Goal: Use online tool/utility: Utilize a website feature to perform a specific function

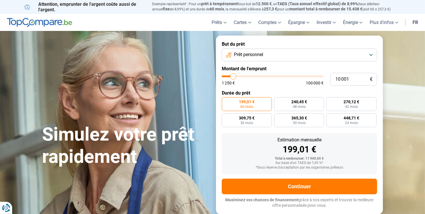
click at [283, 52] on button "Prêt personnel" at bounding box center [299, 55] width 155 height 13
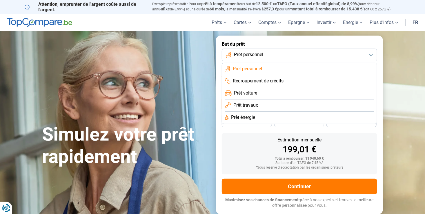
click at [265, 97] on li "Prêt voiture" at bounding box center [299, 94] width 149 height 12
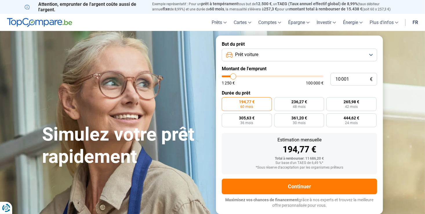
type input "55 000"
type input "55000"
click at [277, 76] on input "range" at bounding box center [273, 77] width 102 height 2
radio input "false"
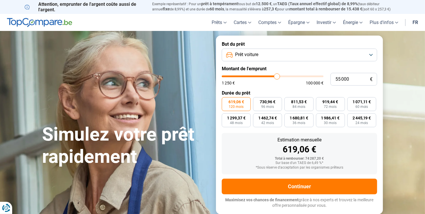
type input "54 500"
type input "54500"
type input "54 000"
type input "54000"
type input "53 250"
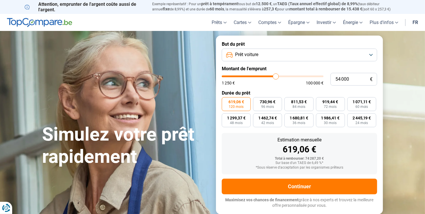
type input "53250"
type input "52 750"
type input "52750"
type input "52 250"
type input "52250"
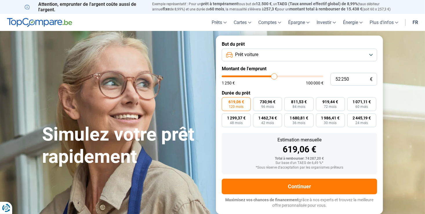
type input "52 000"
type input "52000"
type input "51 750"
type input "51750"
type input "51 500"
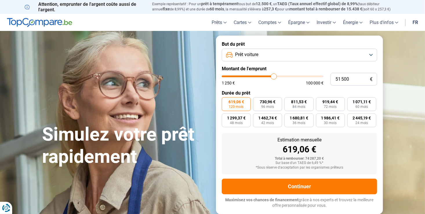
type input "51500"
type input "51 250"
type input "51250"
type input "51 000"
type input "51000"
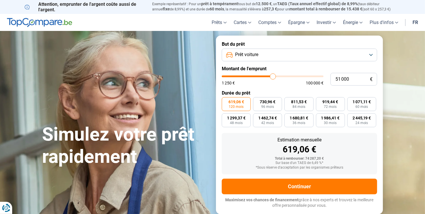
type input "50 000"
type input "50000"
type input "49 000"
type input "49000"
type input "48 500"
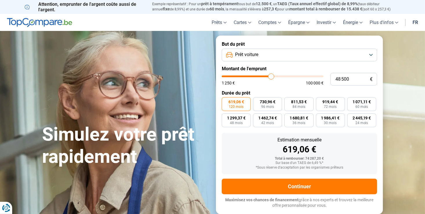
type input "48500"
type input "47 750"
type input "47750"
type input "47 250"
type input "47250"
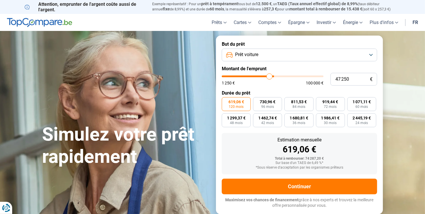
type input "47 000"
type input "47000"
type input "46 750"
type input "46750"
type input "46 250"
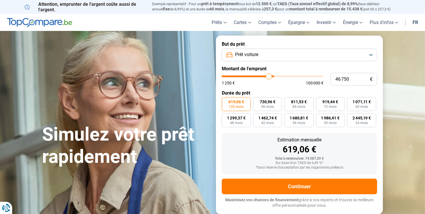
type input "46250"
type input "45 750"
type input "45750"
type input "45 500"
type input "45500"
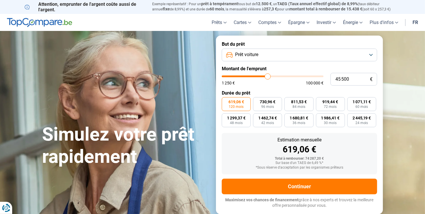
type input "45 000"
type input "45000"
type input "44 750"
type input "44750"
type input "44 500"
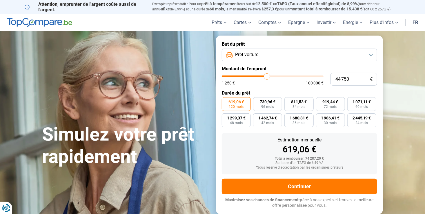
type input "44500"
type input "44 250"
type input "44250"
type input "44 000"
type input "44000"
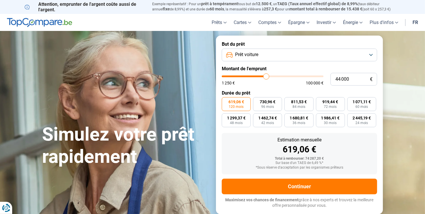
type input "43 500"
type input "43500"
type input "43 250"
type input "43250"
type input "43 000"
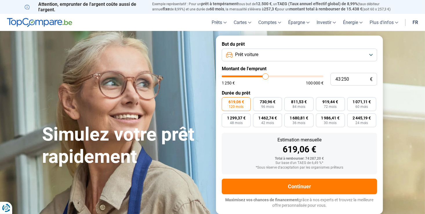
type input "43000"
type input "42 750"
type input "42750"
type input "42 250"
type input "42250"
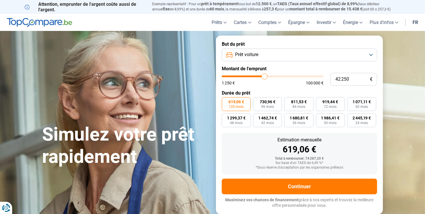
type input "41 750"
type input "41750"
type input "41 500"
type input "41500"
type input "41 250"
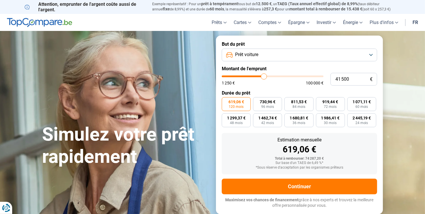
type input "41250"
type input "41 000"
type input "41000"
type input "40 750"
type input "40750"
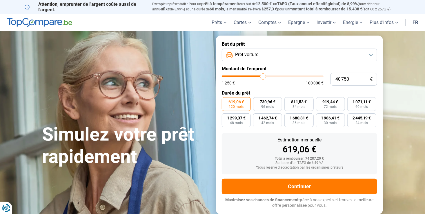
type input "40 500"
type input "40500"
type input "40 250"
type input "40250"
type input "40 000"
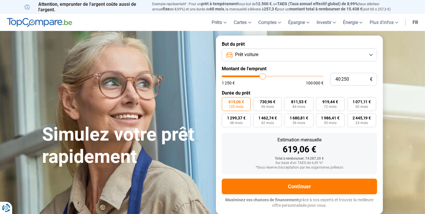
type input "40000"
type input "39 750"
type input "39750"
type input "39 500"
type input "39500"
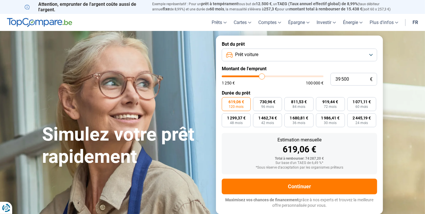
type input "38 750"
type input "38750"
type input "38 250"
type input "38250"
type input "38 000"
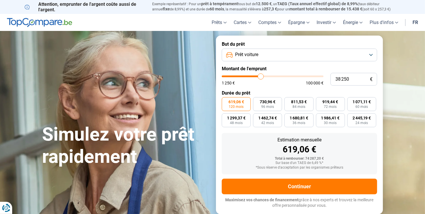
type input "38000"
type input "37 750"
type input "37750"
type input "36 750"
type input "36750"
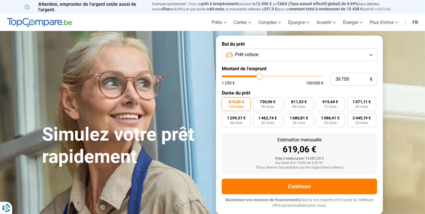
type input "35 500"
type input "35500"
type input "34 750"
type input "34750"
type input "34 500"
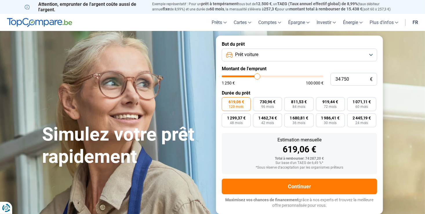
type input "34500"
type input "33 750"
type input "33750"
type input "33 500"
type input "33500"
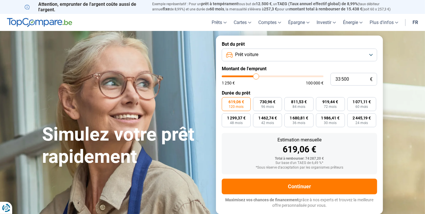
type input "33 000"
type input "33000"
type input "32 750"
type input "32750"
type input "32 500"
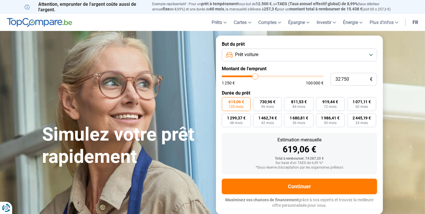
type input "32500"
type input "32 250"
type input "32250"
type input "32 000"
type input "32000"
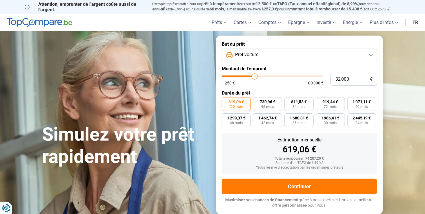
type input "31 500"
type input "31500"
type input "31 250"
type input "31250"
type input "31 000"
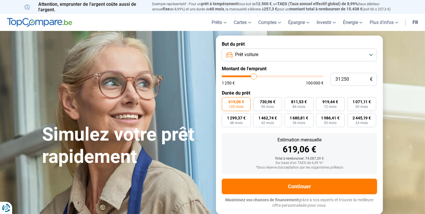
type input "31000"
type input "30 750"
type input "30750"
type input "30 250"
type input "30250"
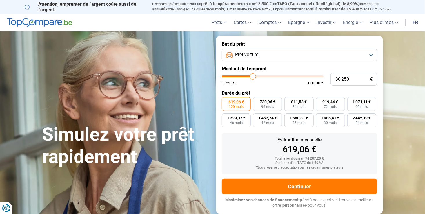
type input "30 000"
type input "30000"
type input "29 750"
type input "29750"
type input "29 250"
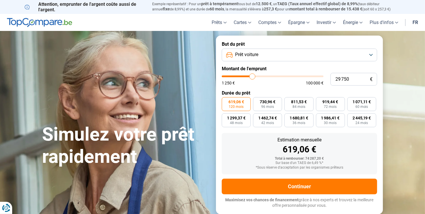
type input "29250"
type input "29 000"
type input "29000"
type input "28 750"
type input "28750"
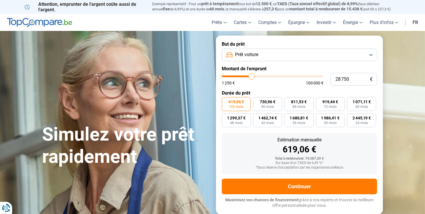
type input "28 250"
type input "28250"
type input "28 000"
type input "28000"
type input "27 750"
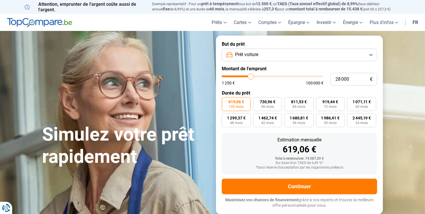
type input "27750"
type input "27 500"
type input "27500"
type input "27 250"
type input "27250"
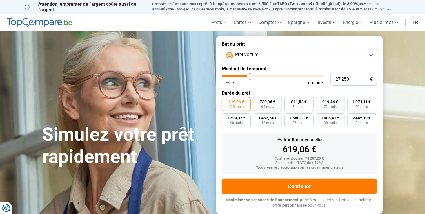
type input "27 000"
type input "27000"
type input "26 750"
type input "26750"
type input "26 500"
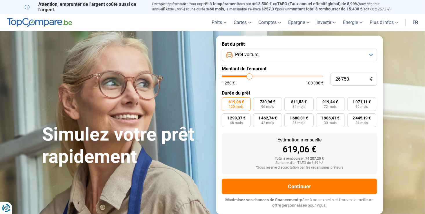
type input "26500"
type input "26 250"
type input "26250"
type input "26 000"
type input "26000"
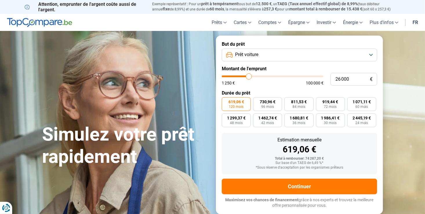
type input "25 750"
type input "25750"
type input "25 500"
type input "25500"
type input "25 250"
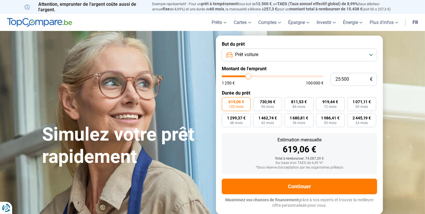
type input "25250"
type input "25 000"
type input "25000"
type input "24 750"
type input "24750"
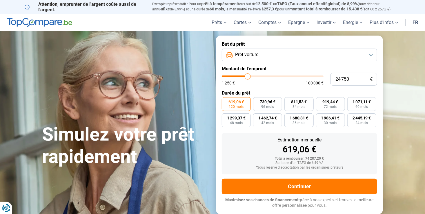
type input "24 500"
type input "24500"
type input "24 000"
type input "24000"
type input "23 750"
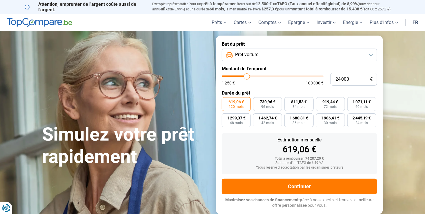
type input "23750"
type input "23 500"
type input "23500"
type input "23 250"
type input "23250"
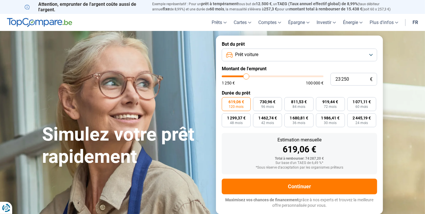
type input "23 000"
type input "23000"
type input "22 750"
type input "22750"
type input "22 500"
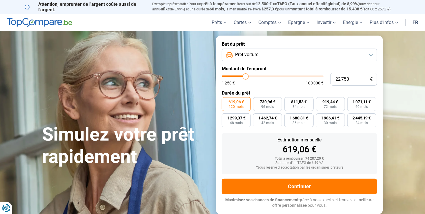
type input "22500"
type input "22 250"
type input "22250"
type input "22 000"
type input "22000"
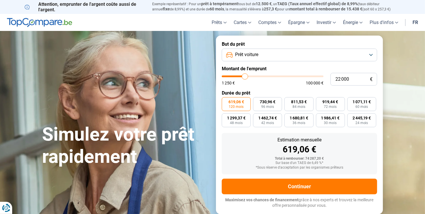
type input "21 750"
type input "21750"
type input "21 500"
type input "21500"
type input "21 250"
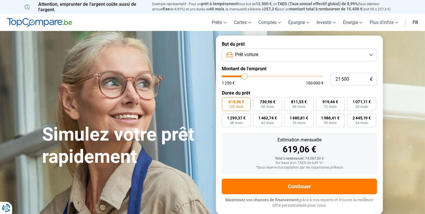
type input "21250"
type input "21 000"
type input "21000"
type input "20 750"
type input "20750"
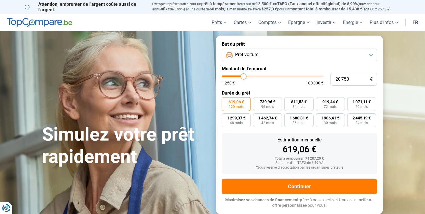
type input "20 500"
type input "20500"
type input "20 250"
type input "20250"
type input "20 000"
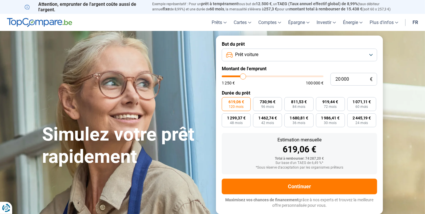
drag, startPoint x: 277, startPoint y: 75, endPoint x: 243, endPoint y: 80, distance: 34.2
type input "20000"
click at [243, 77] on input "range" at bounding box center [273, 77] width 102 height 2
radio input "true"
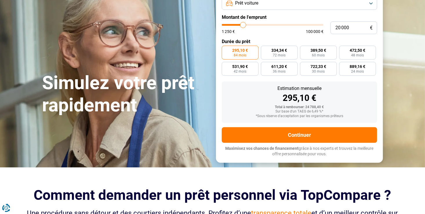
scroll to position [41, 0]
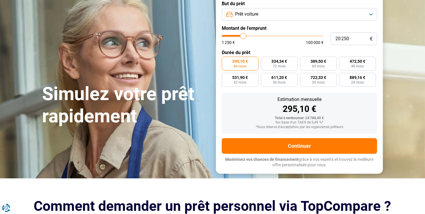
click at [243, 37] on input "range" at bounding box center [273, 36] width 102 height 2
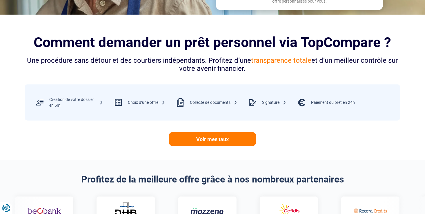
scroll to position [205, 0]
